Goal: Navigation & Orientation: Find specific page/section

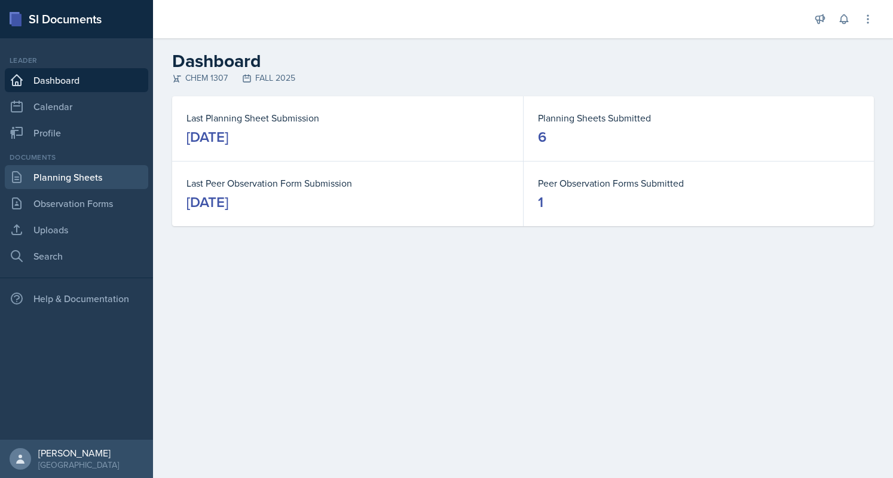
click at [84, 173] on link "Planning Sheets" at bounding box center [77, 177] width 144 height 24
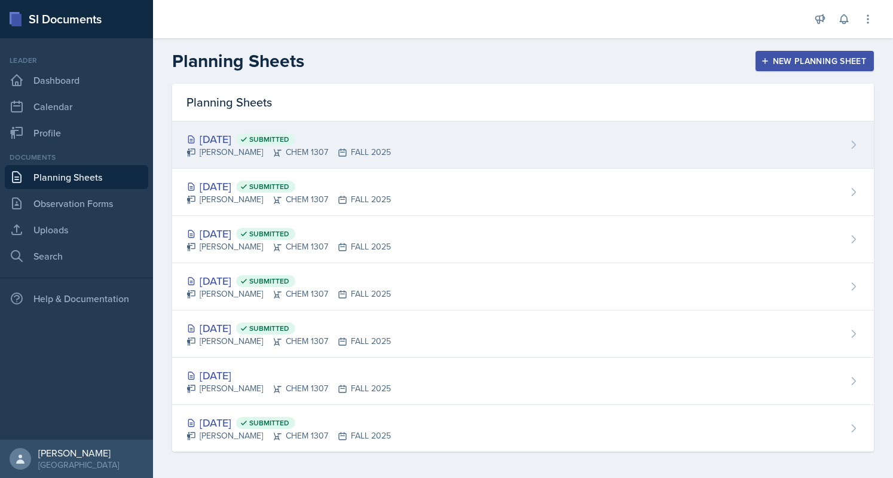
click at [273, 150] on icon at bounding box center [278, 153] width 10 height 10
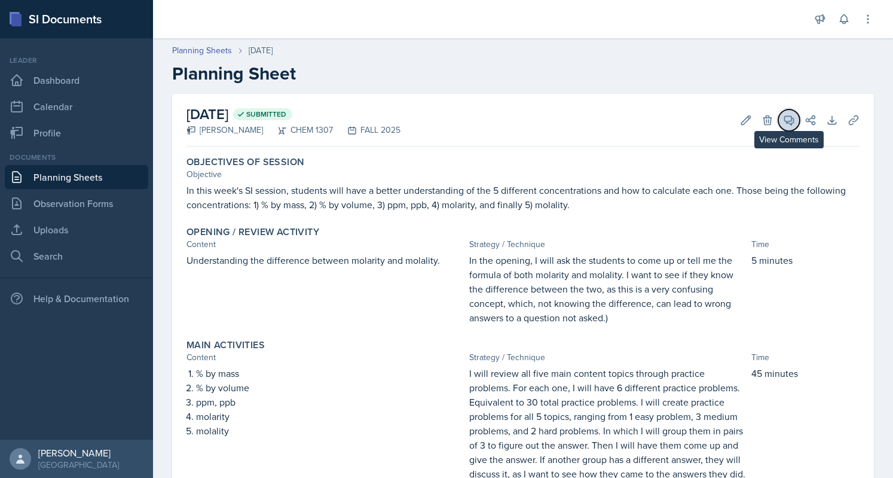
click at [790, 114] on span at bounding box center [793, 116] width 6 height 6
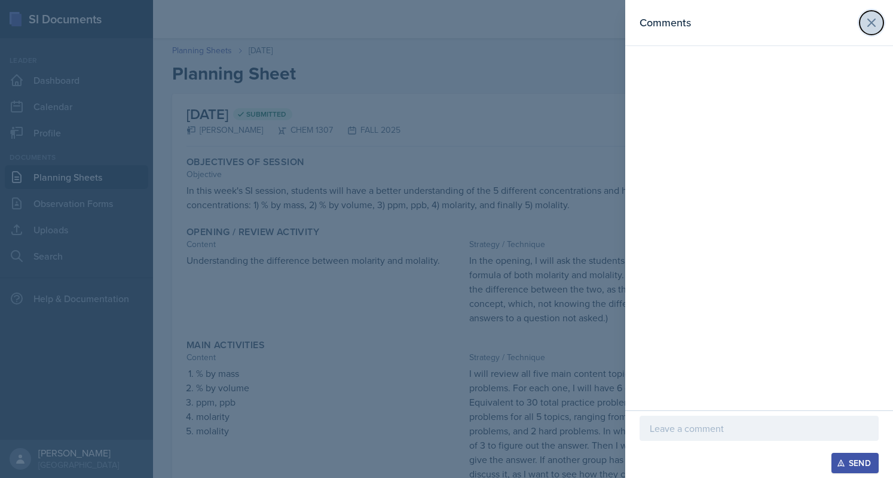
click at [869, 25] on icon at bounding box center [871, 22] width 7 height 7
